Goal: Transaction & Acquisition: Purchase product/service

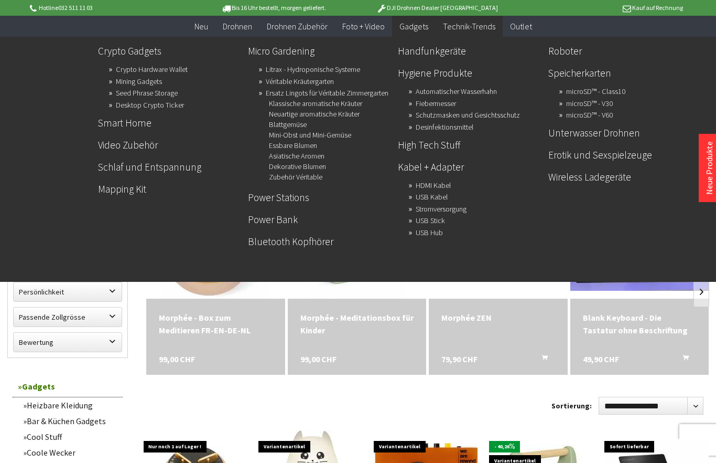
scroll to position [170, 0]
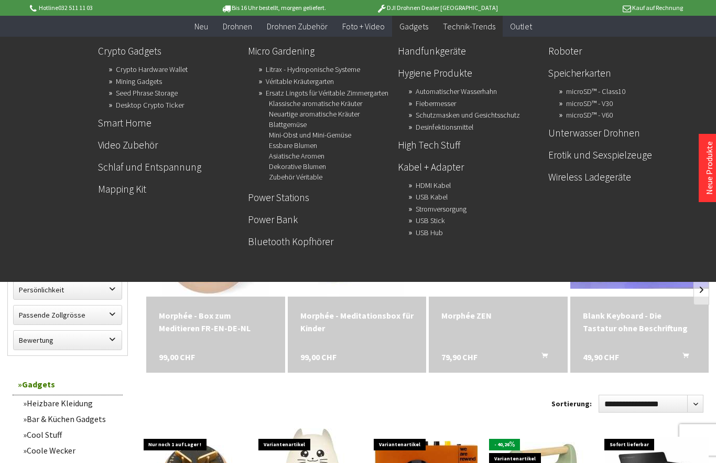
click at [611, 345] on div "Blank Keyboard - Die Tastatur ohne Beschriftung 49,90 CHF In den Warenkorb" at bounding box center [640, 334] width 138 height 76
click at [609, 369] on div "49,90 CHF In den Warenkorb" at bounding box center [652, 361] width 138 height 22
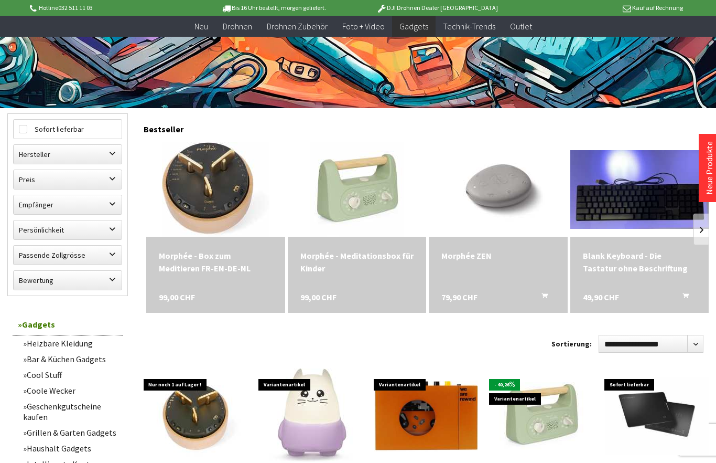
scroll to position [231, 0]
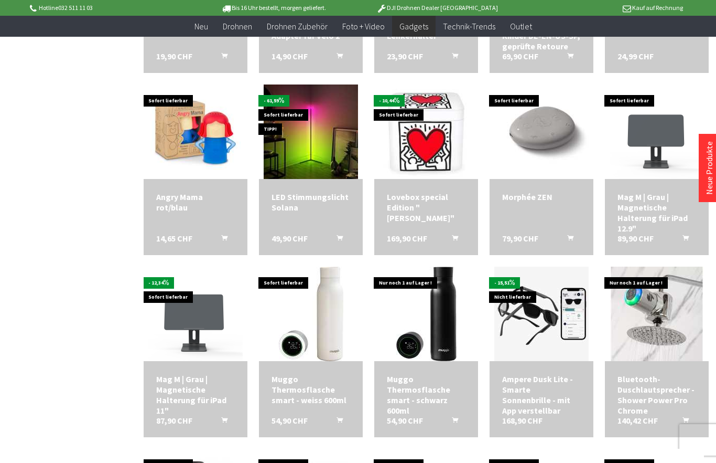
scroll to position [1061, 0]
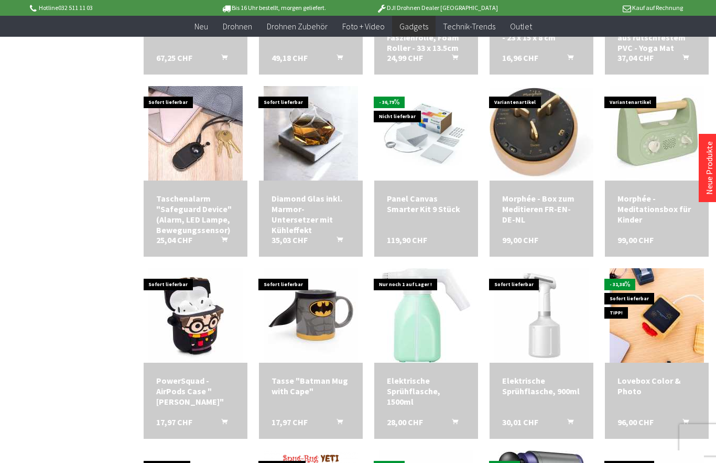
scroll to position [1607, 0]
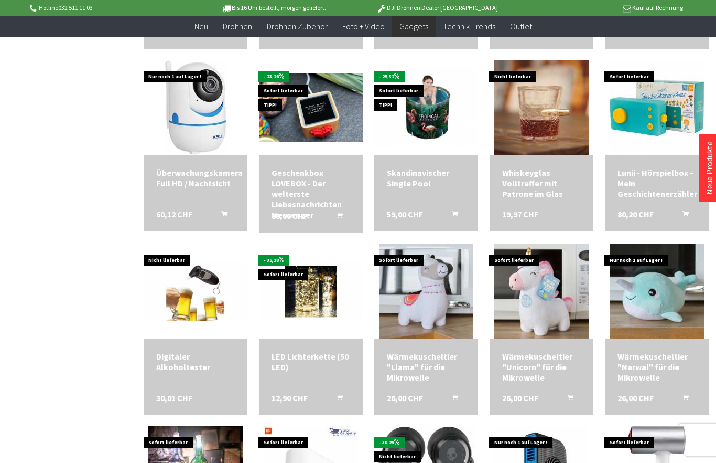
scroll to position [2175, 0]
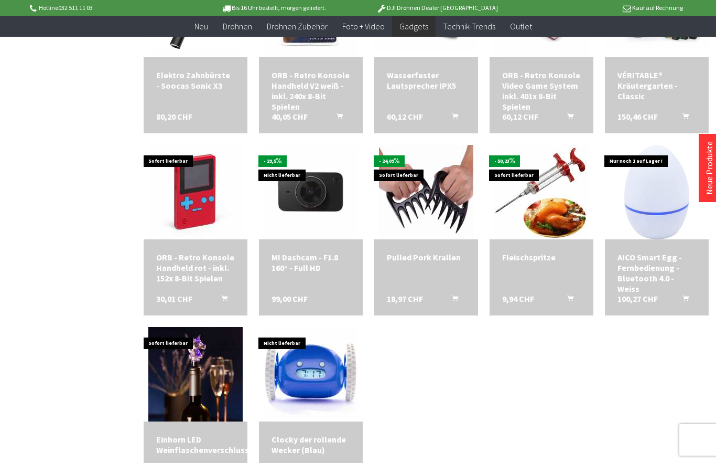
scroll to position [2862, 0]
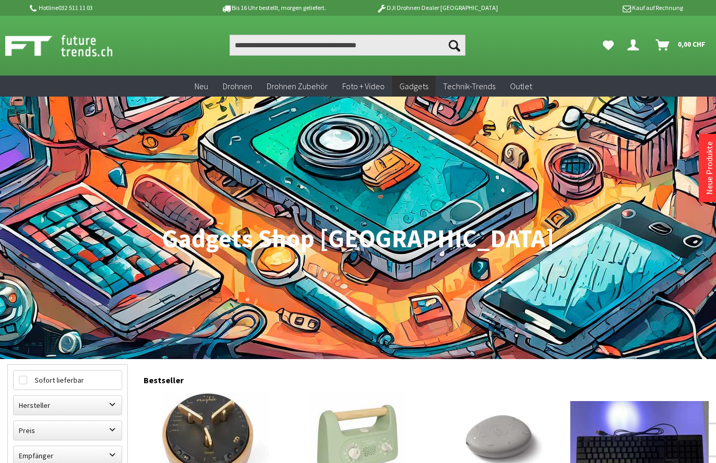
scroll to position [1400, 0]
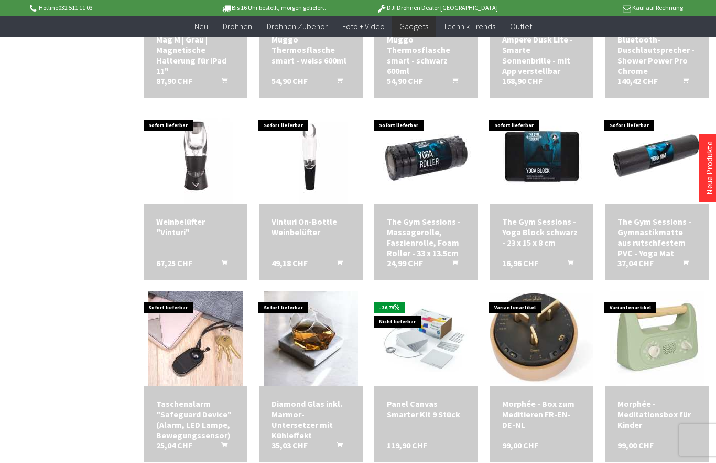
scroll to position [1758, 0]
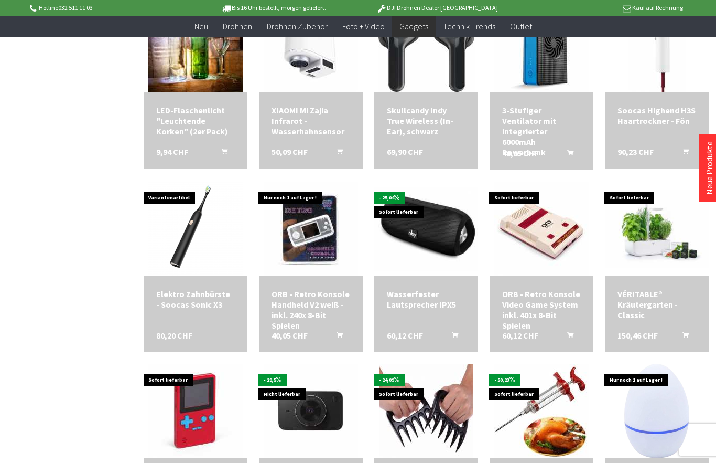
scroll to position [2604, 0]
